Goal: Transaction & Acquisition: Download file/media

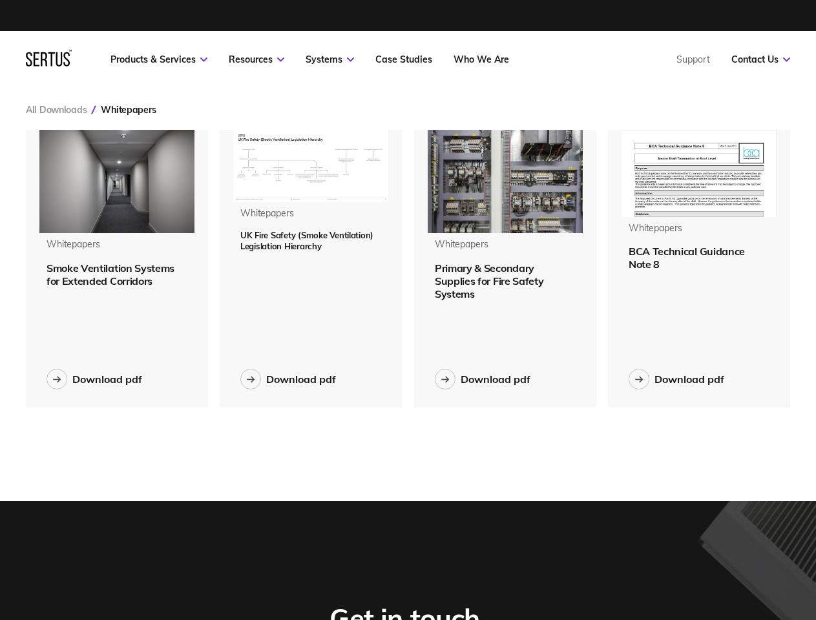
click at [256, 59] on link "Resources" at bounding box center [257, 60] width 56 height 12
click at [329, 59] on link "Systems" at bounding box center [329, 60] width 48 height 12
click at [760, 59] on link "Contact Us" at bounding box center [760, 60] width 59 height 12
click at [128, 110] on div "Whitepapers" at bounding box center [128, 110] width 55 height 12
click at [117, 181] on img at bounding box center [116, 181] width 155 height 103
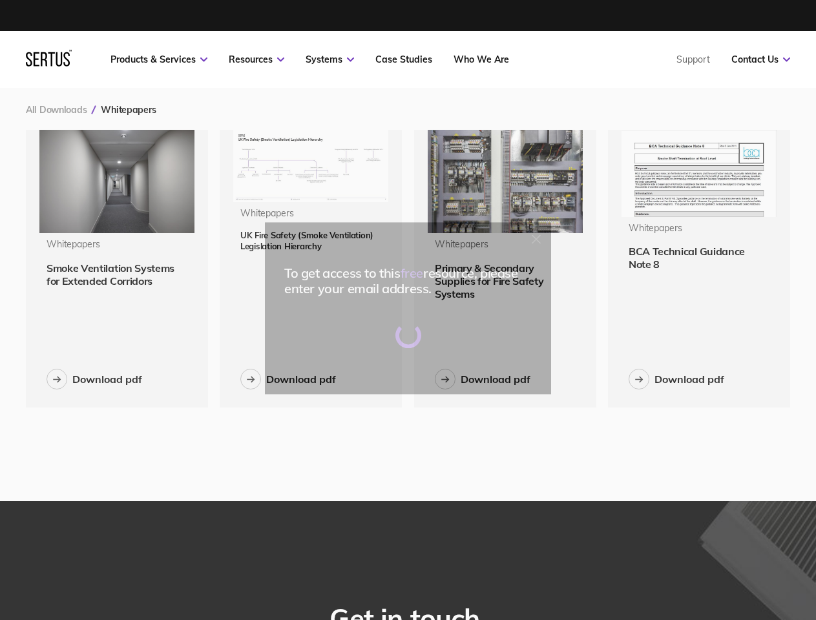
click at [117, 274] on div "To get access to this free resource, please enter your email address." at bounding box center [408, 310] width 816 height 620
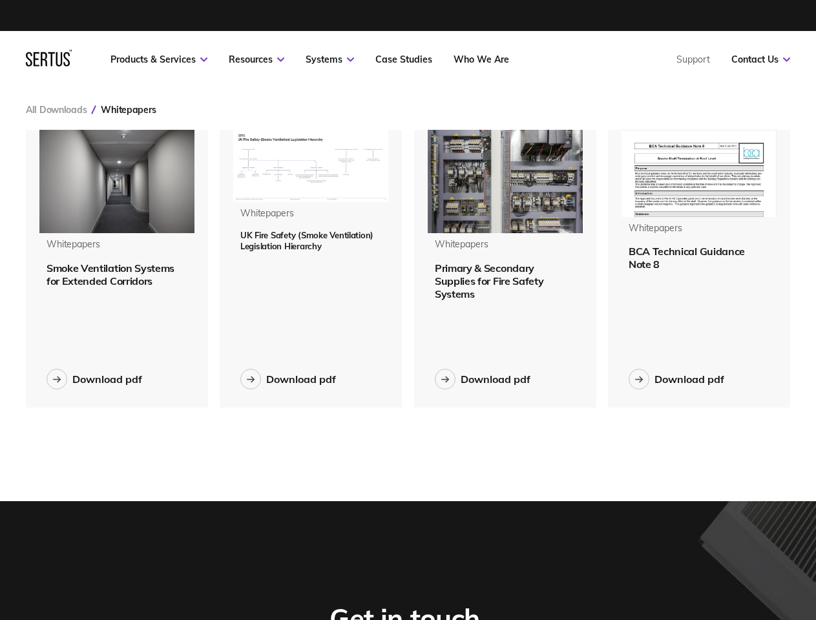
click at [94, 379] on div "Download pdf" at bounding box center [107, 379] width 70 height 13
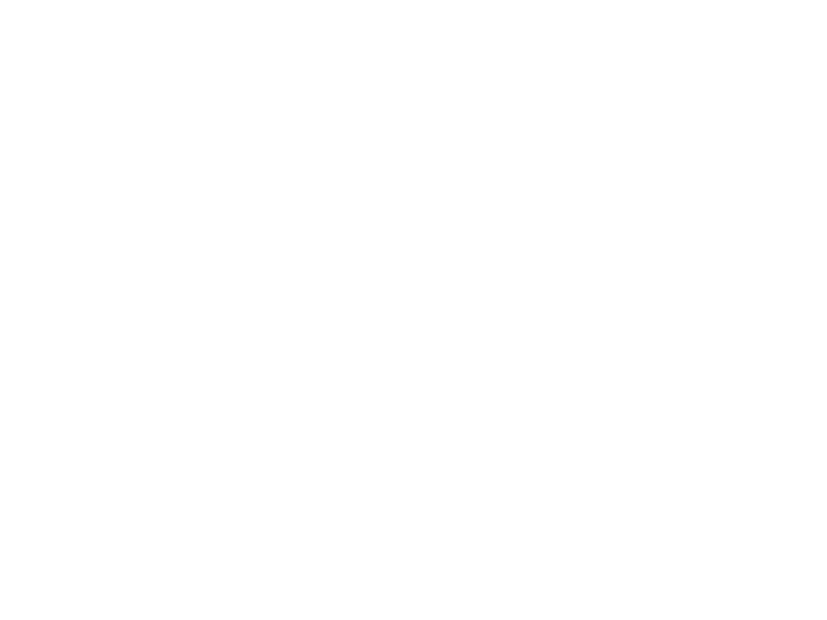
click at [311, 5] on html at bounding box center [413, 2] width 827 height 5
click at [288, 5] on html at bounding box center [413, 2] width 827 height 5
